Goal: Find specific page/section: Find specific page/section

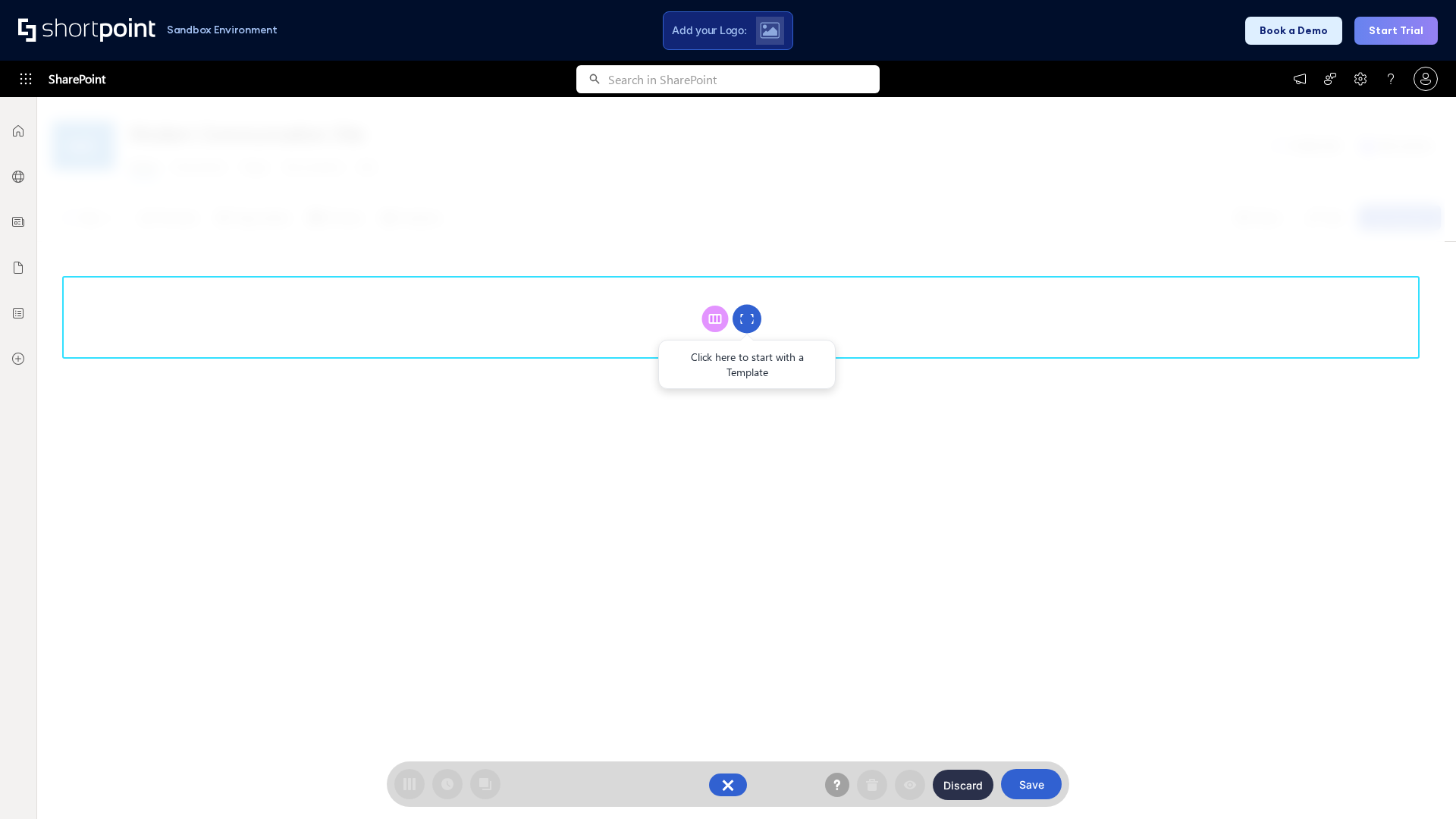
click at [747, 319] on circle at bounding box center [746, 319] width 29 height 29
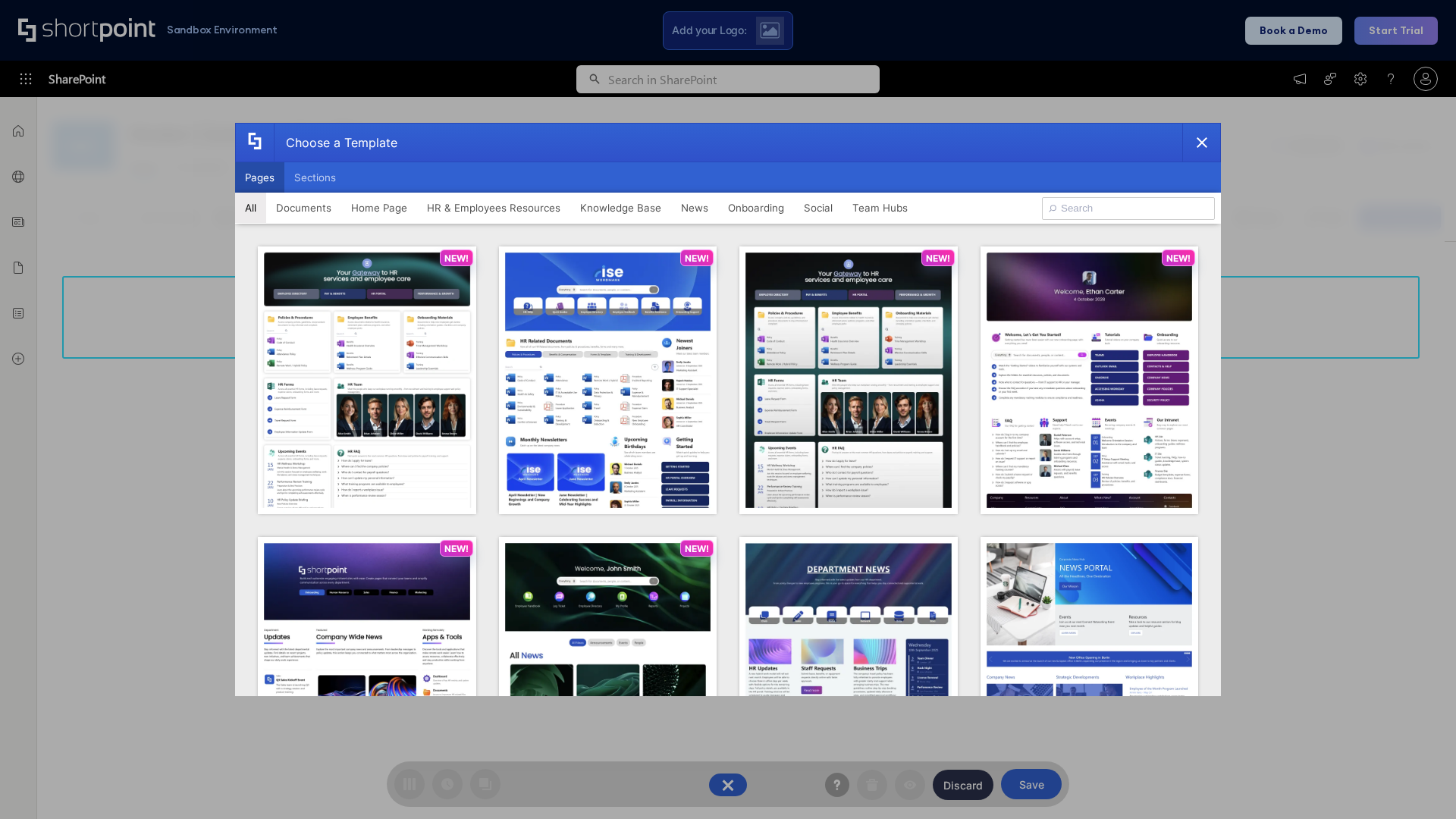
click at [259, 178] on button "Pages" at bounding box center [259, 177] width 49 height 30
type input "Intranet Layout 2"
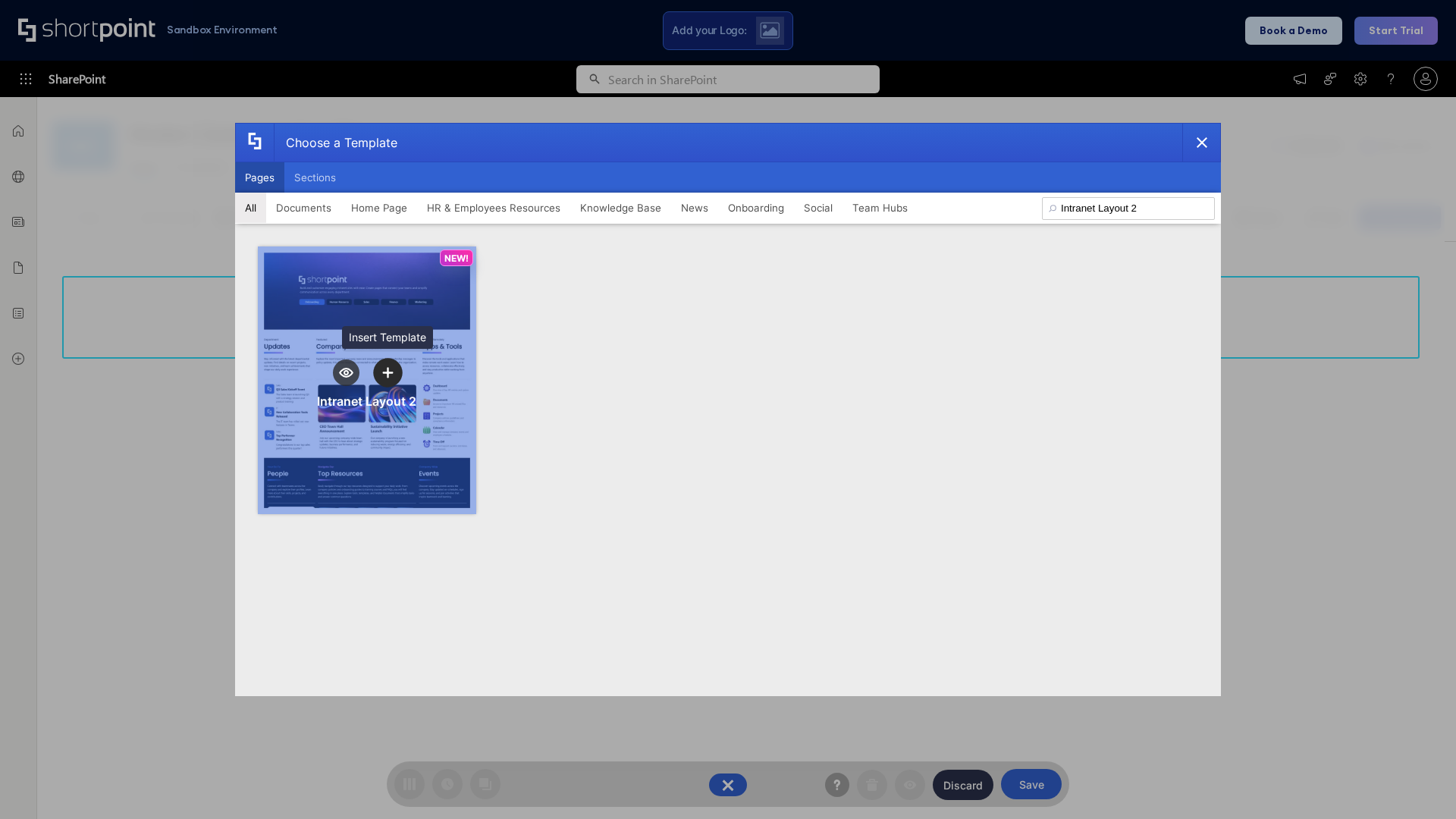
click at [387, 372] on icon "template selector" at bounding box center [387, 372] width 11 height 11
